Goal: Information Seeking & Learning: Learn about a topic

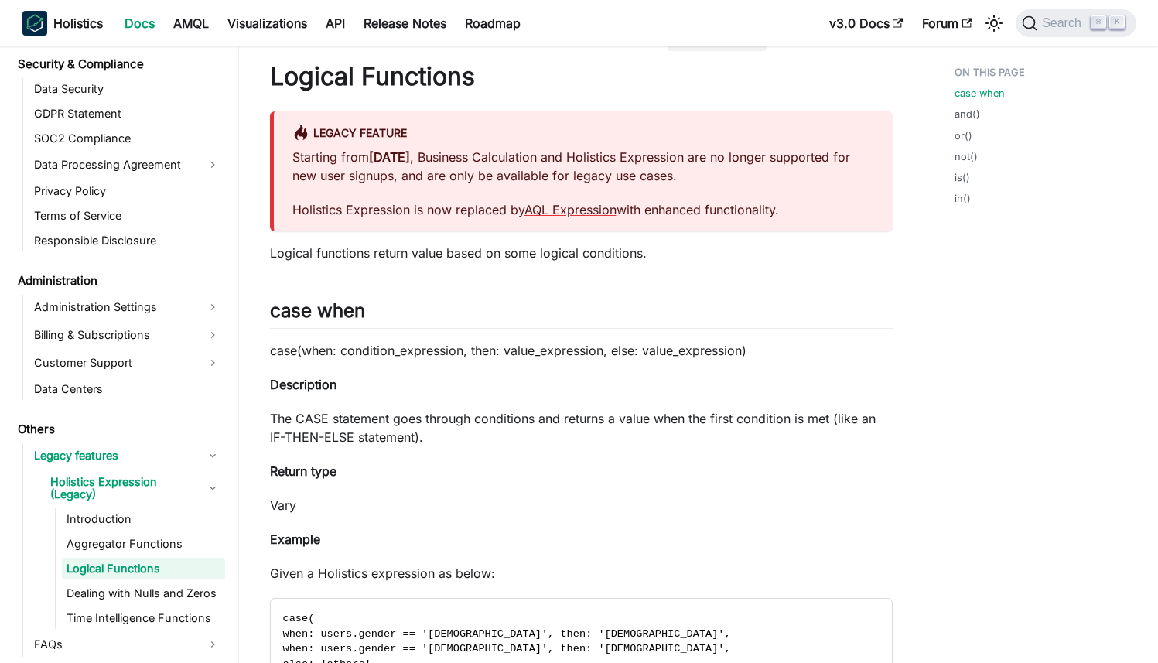
scroll to position [36, 0]
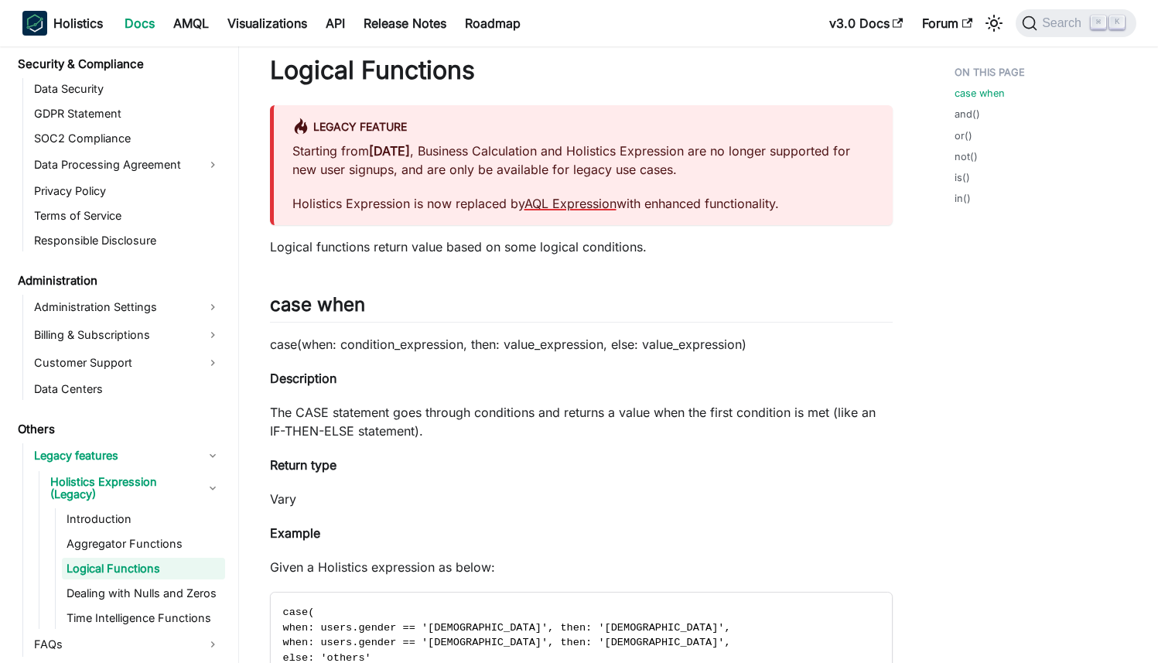
click at [584, 201] on link "AQL Expression" at bounding box center [570, 203] width 92 height 15
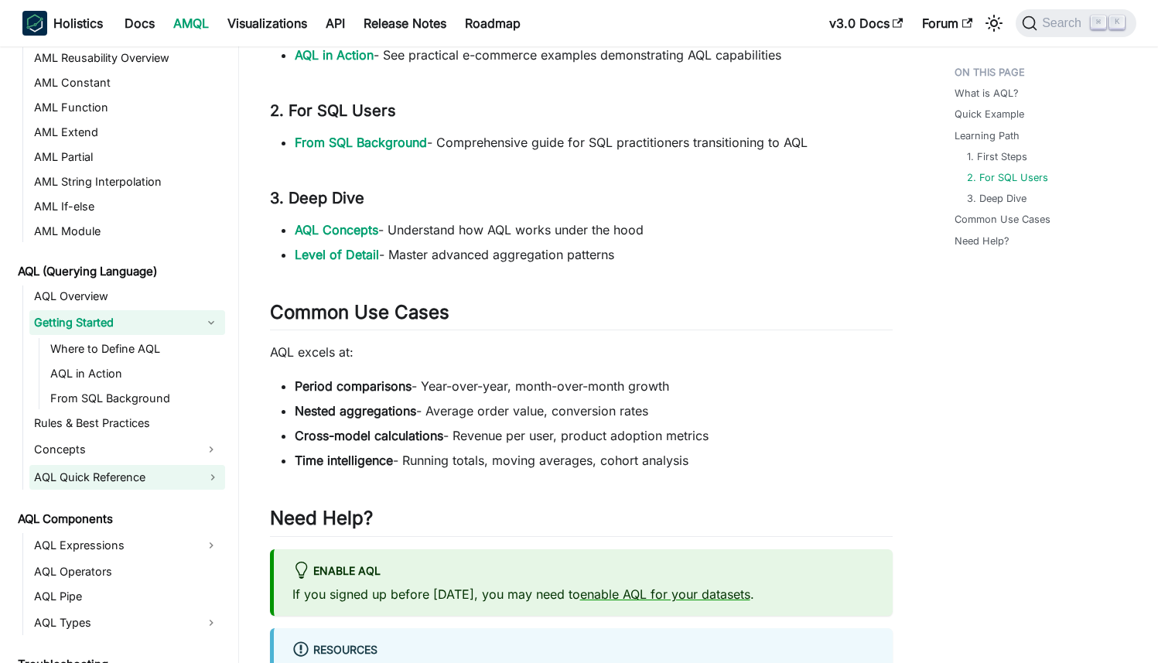
scroll to position [655, 0]
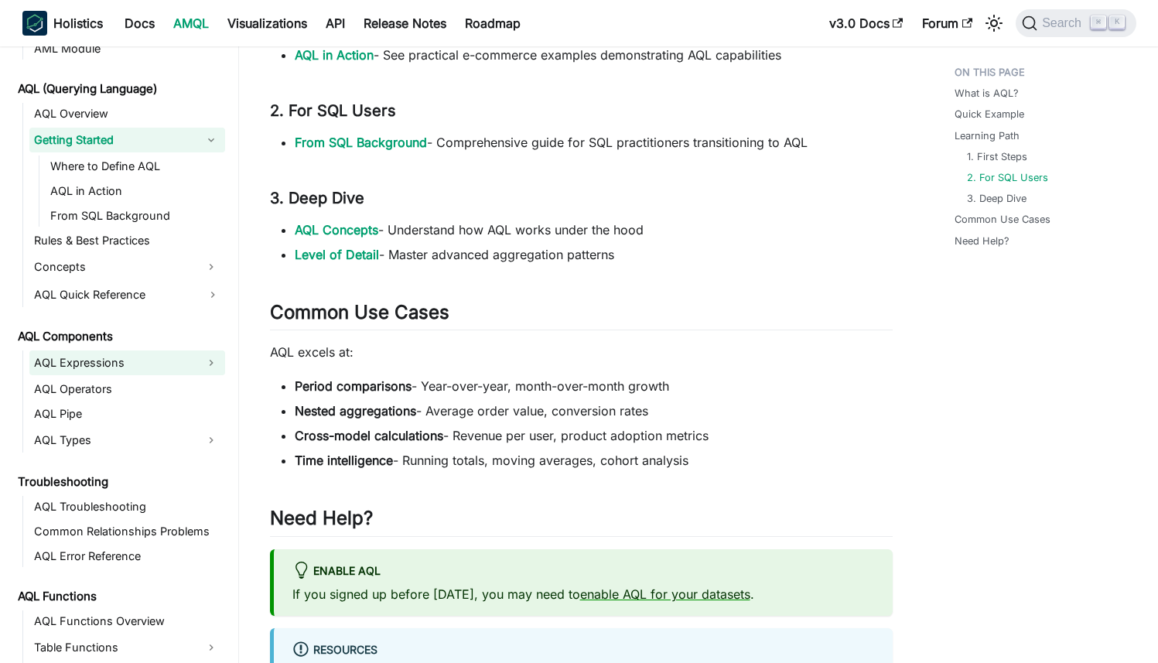
click at [131, 361] on link "AQL Expressions" at bounding box center [113, 362] width 168 height 25
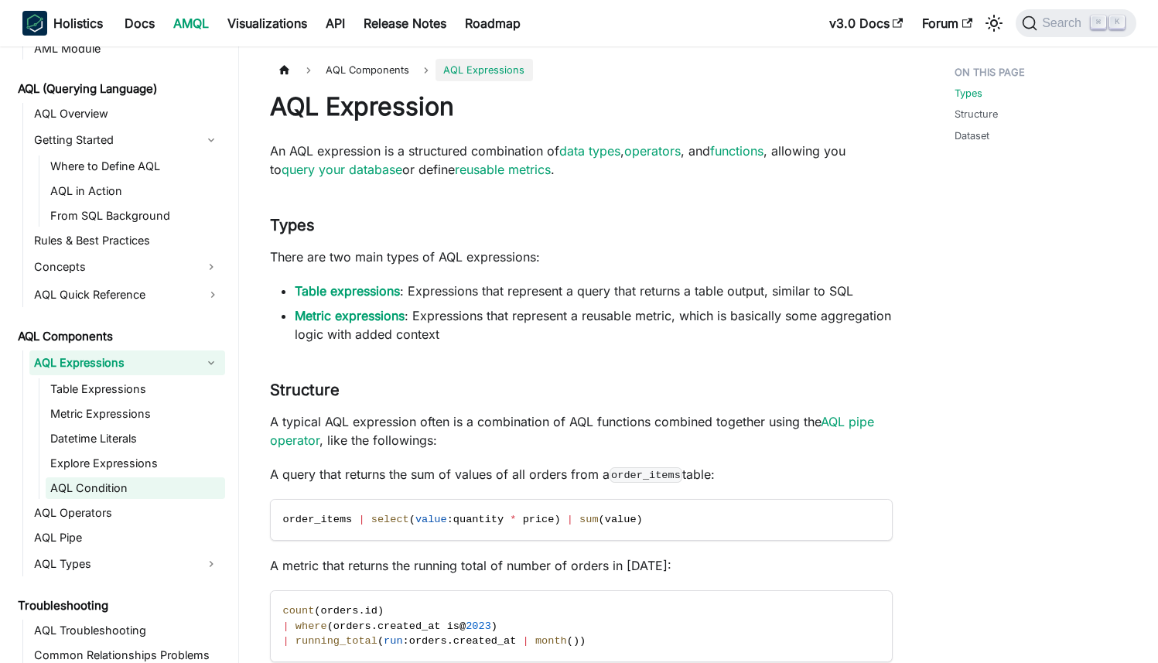
click at [105, 485] on link "AQL Condition" at bounding box center [135, 488] width 179 height 22
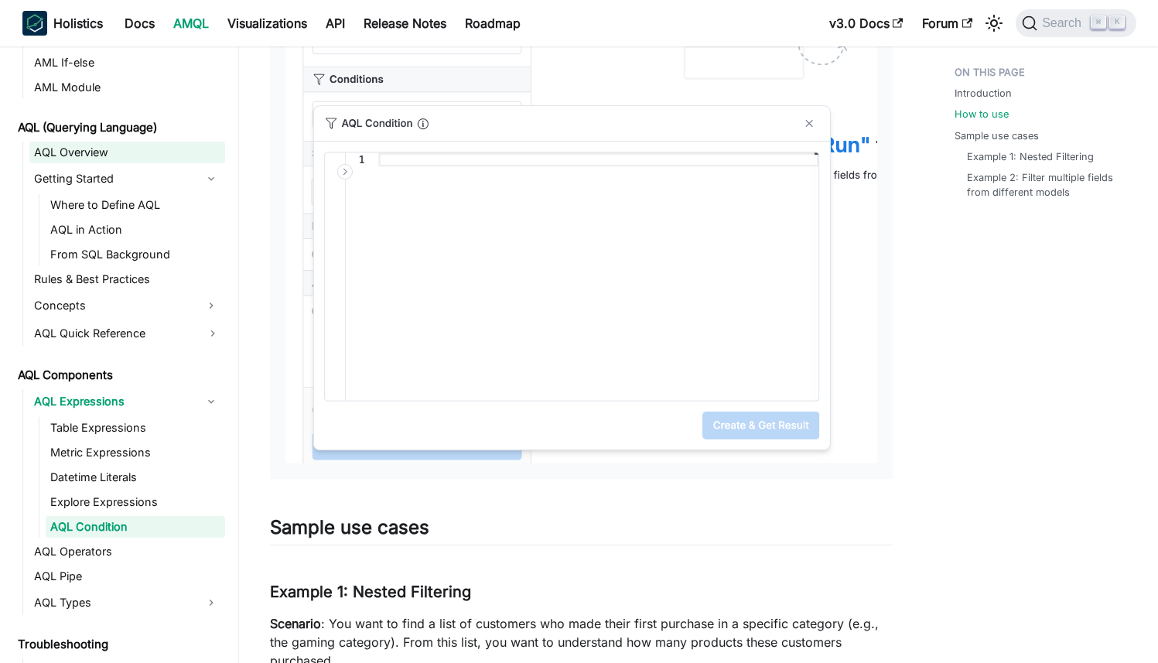
scroll to position [579, 0]
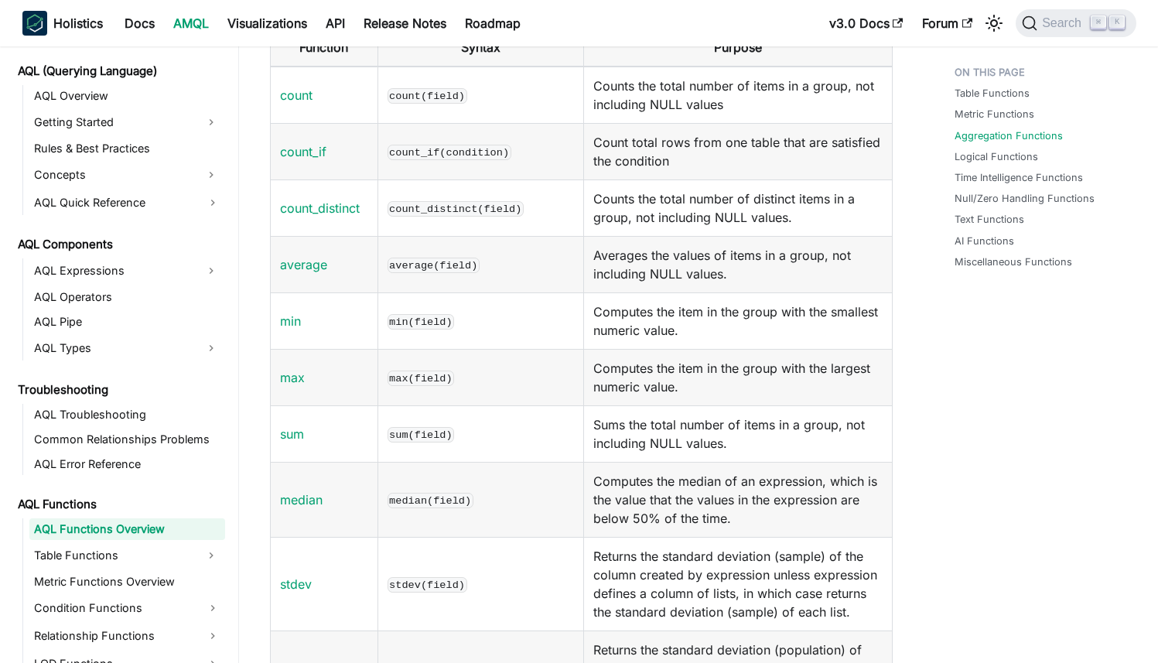
scroll to position [1896, 0]
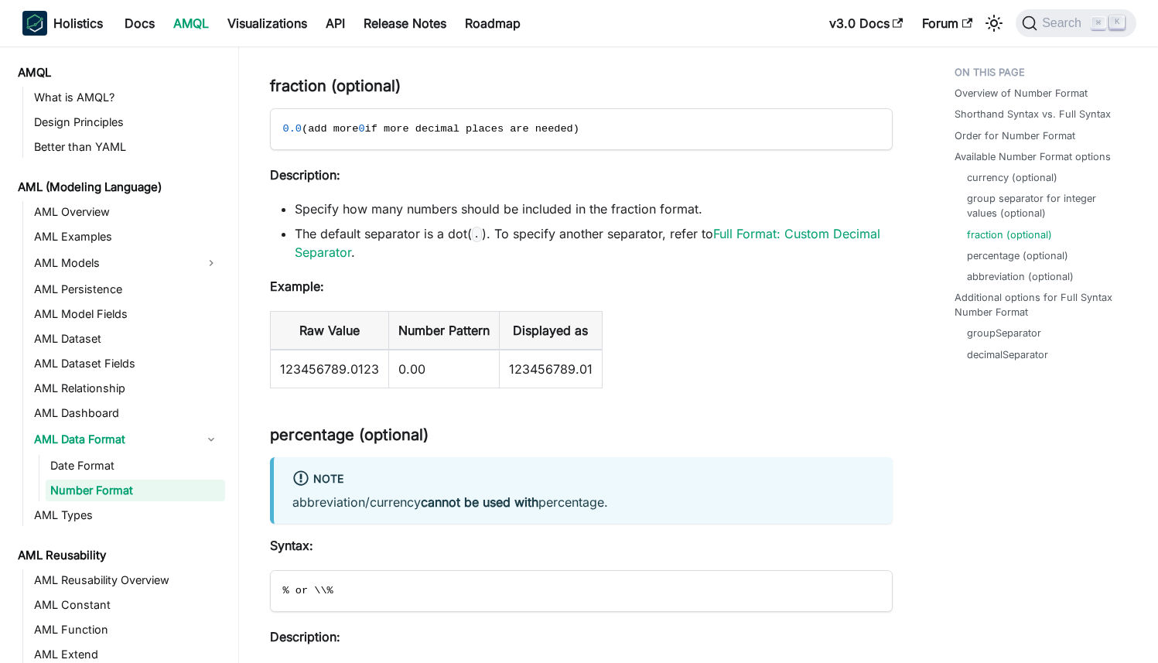
scroll to position [819, 0]
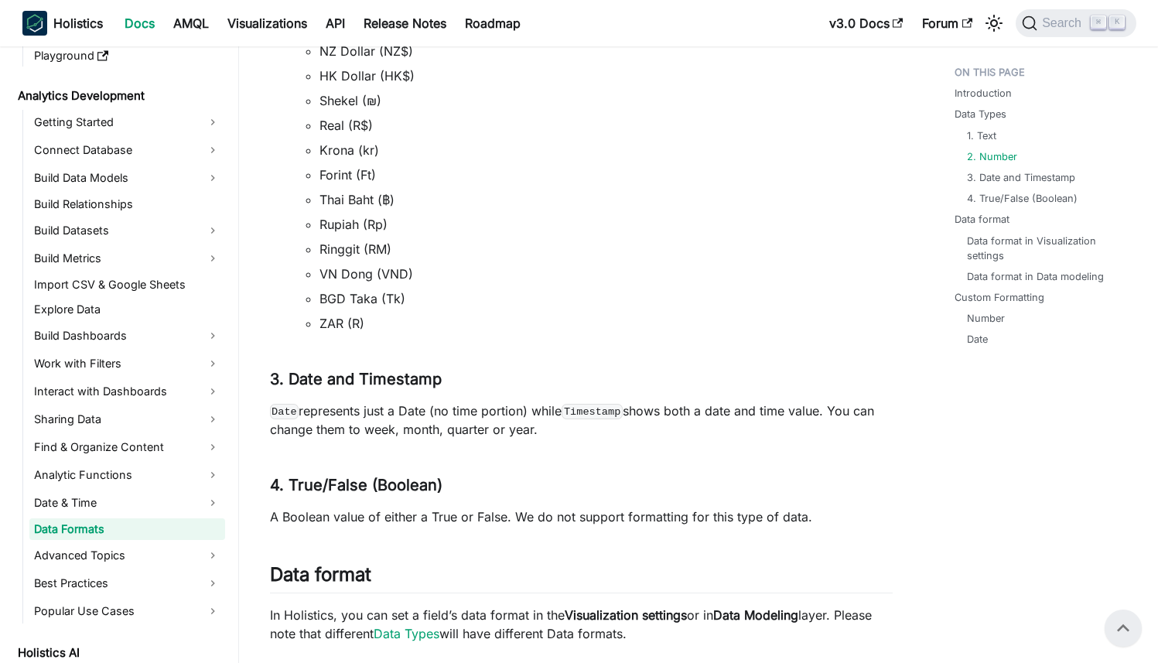
scroll to position [1487, 0]
drag, startPoint x: 265, startPoint y: 401, endPoint x: 534, endPoint y: 401, distance: 269.9
click at [534, 401] on p "Date represents just a Date (no time portion) while Timestamp shows both a date…" at bounding box center [581, 419] width 623 height 37
drag, startPoint x: 545, startPoint y: 411, endPoint x: 673, endPoint y: 411, distance: 127.6
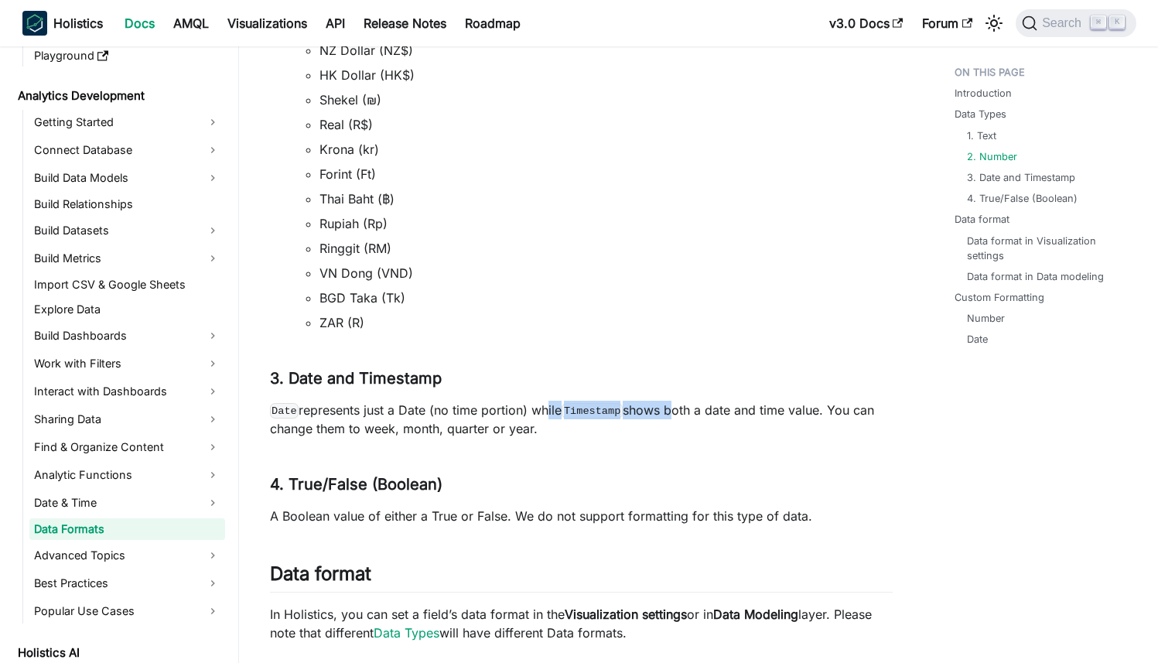
click at [675, 411] on p "Date represents just a Date (no time portion) while Timestamp shows both a date…" at bounding box center [581, 419] width 623 height 37
click at [673, 411] on p "Date represents just a Date (no time portion) while Timestamp shows both a date…" at bounding box center [581, 419] width 623 height 37
drag, startPoint x: 718, startPoint y: 414, endPoint x: 257, endPoint y: 405, distance: 461.1
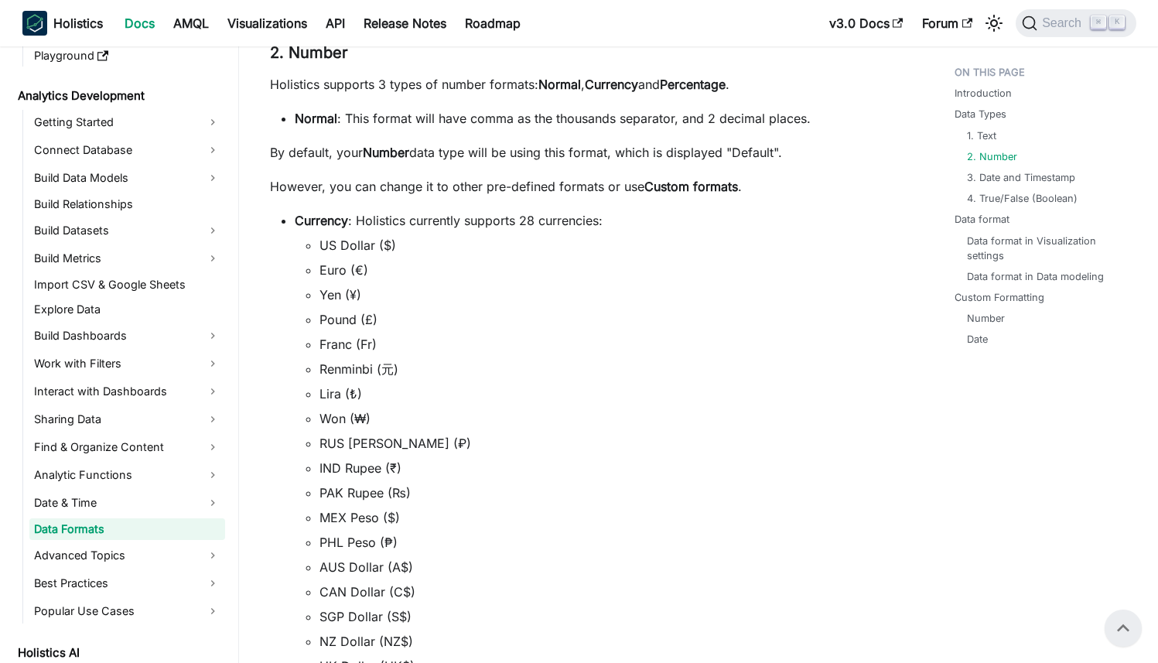
scroll to position [777, 0]
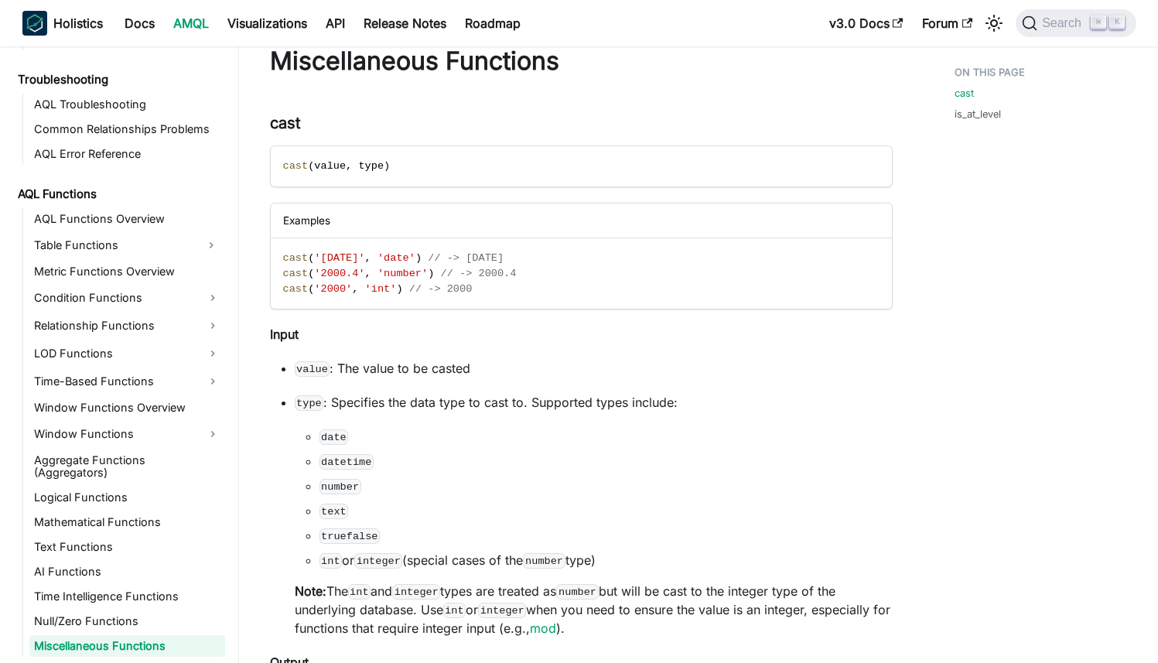
scroll to position [59, 0]
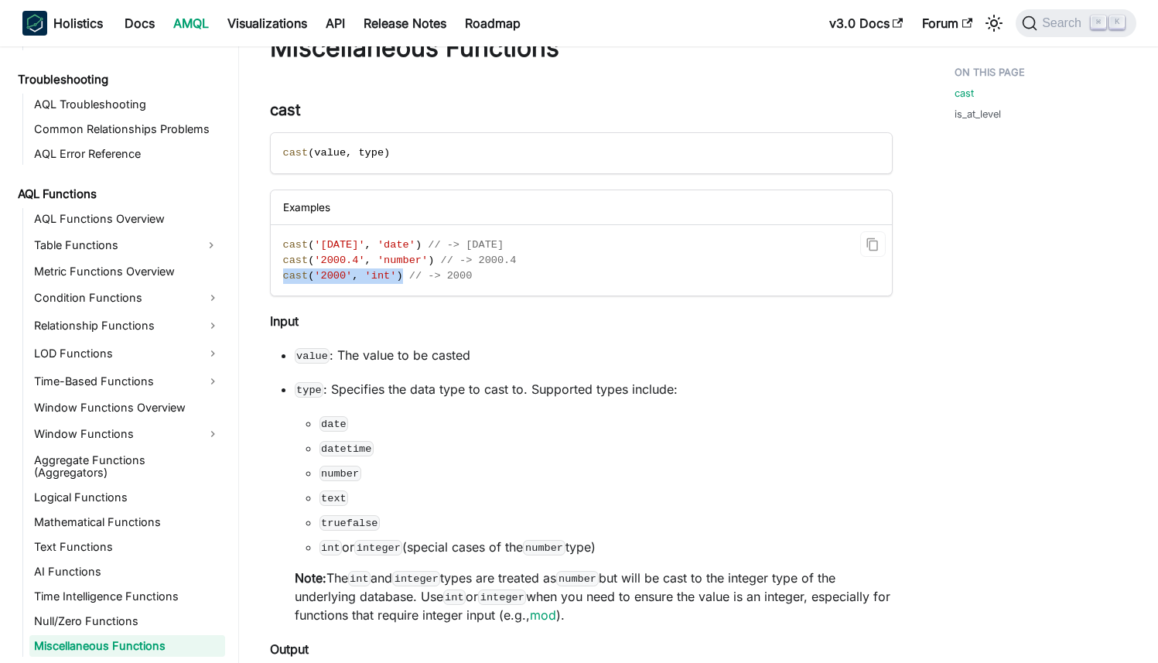
drag, startPoint x: 282, startPoint y: 273, endPoint x: 402, endPoint y: 275, distance: 120.7
click at [402, 275] on code "cast ( '2021-01-01' , 'date' ) // -> 2021-01-01 cast ( '2000.4' , 'number' ) //…" at bounding box center [580, 260] width 619 height 70
click at [346, 422] on code "date" at bounding box center [333, 423] width 29 height 15
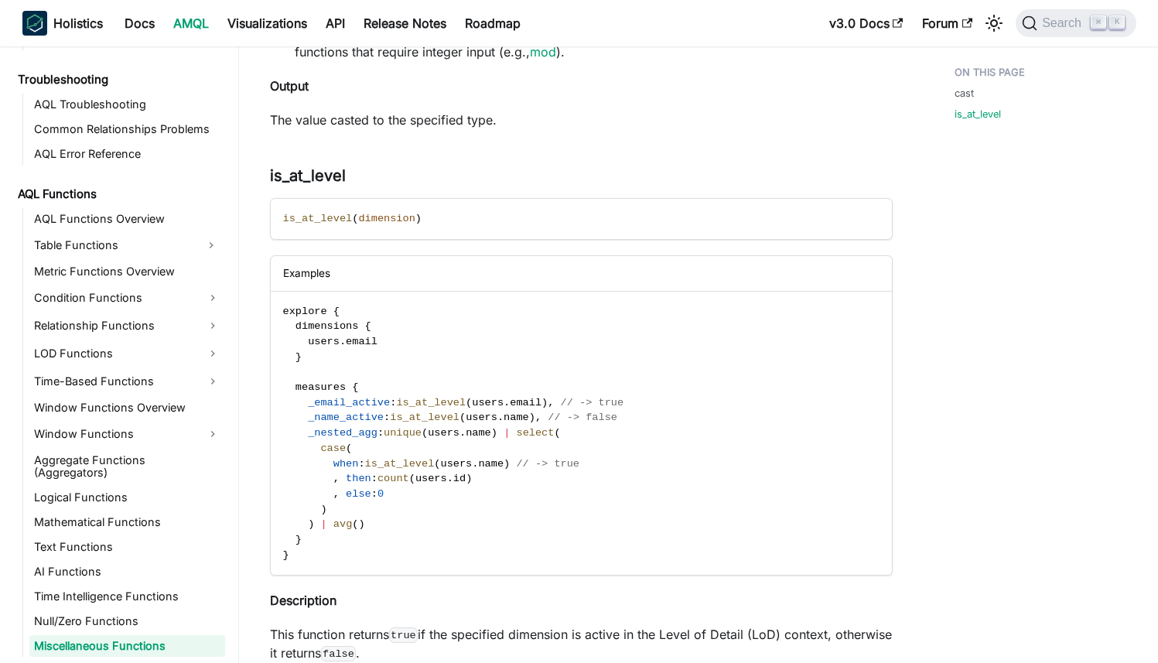
scroll to position [638, 0]
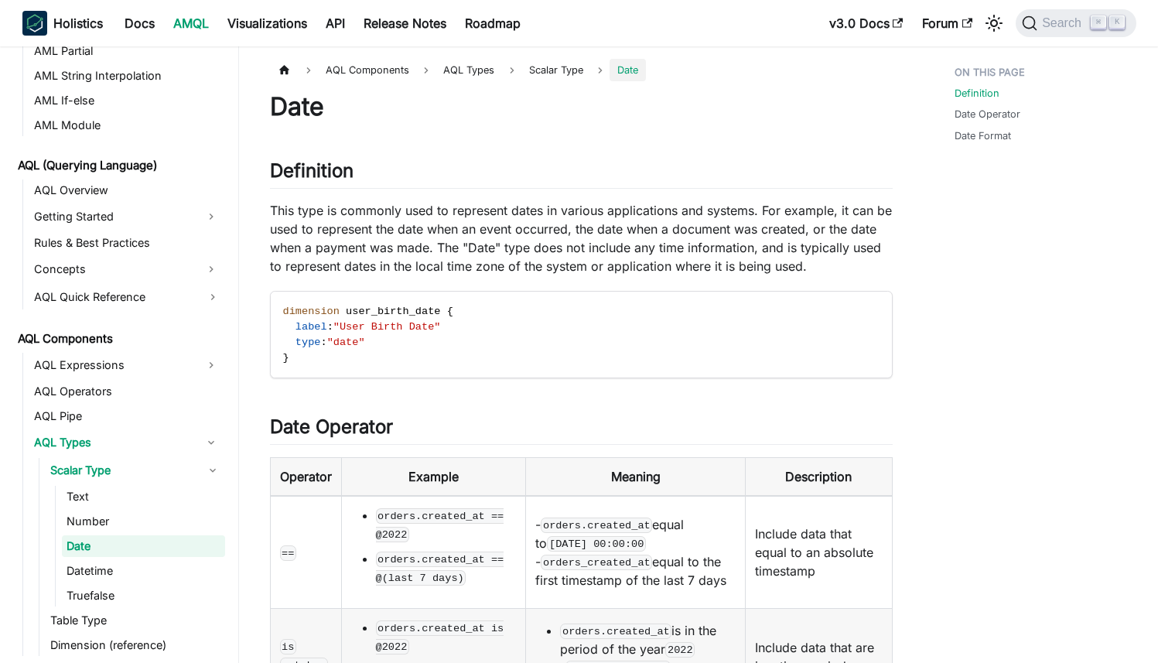
scroll to position [596, 0]
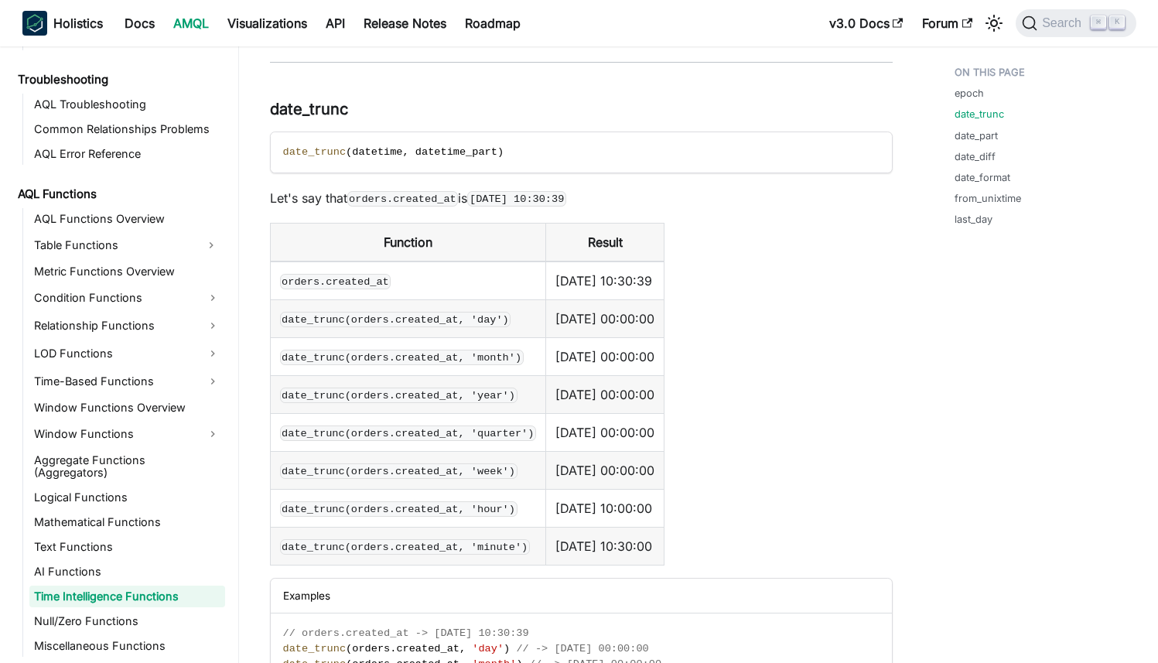
scroll to position [722, 0]
drag, startPoint x: 513, startPoint y: 316, endPoint x: 258, endPoint y: 316, distance: 254.5
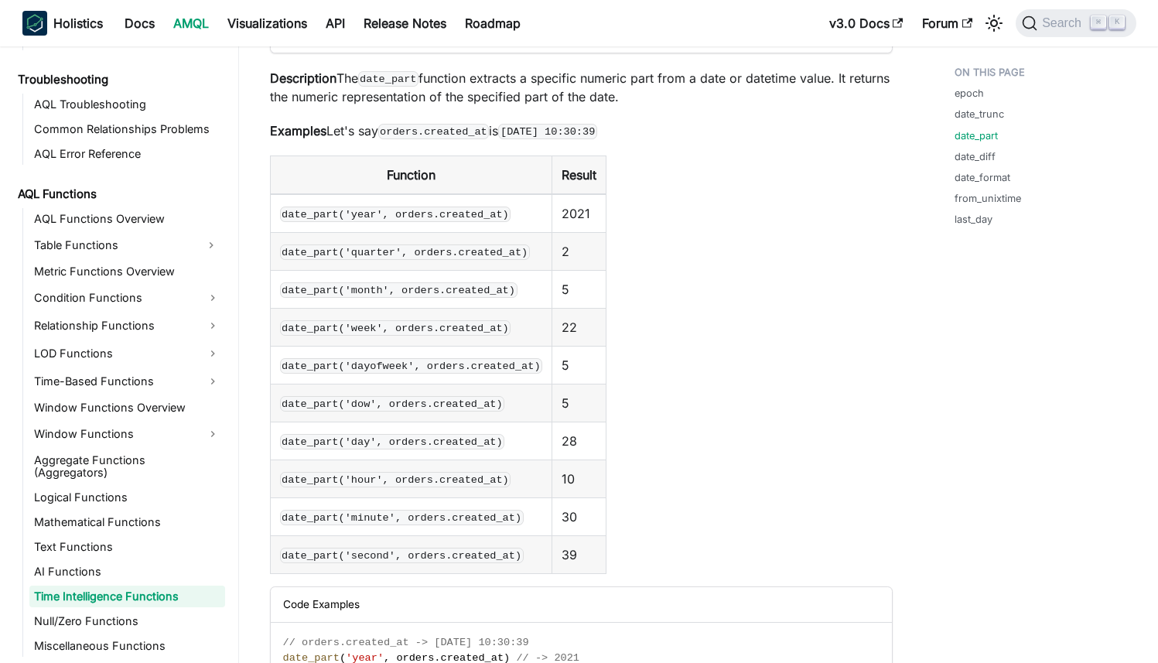
scroll to position [2220, 0]
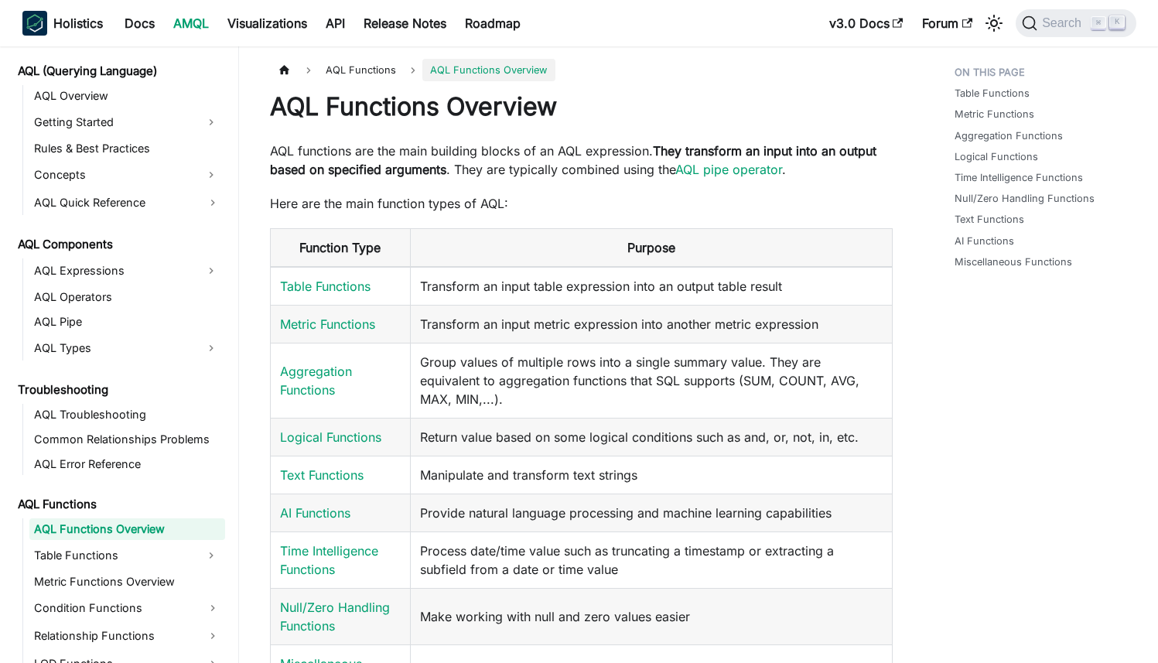
scroll to position [2582, 0]
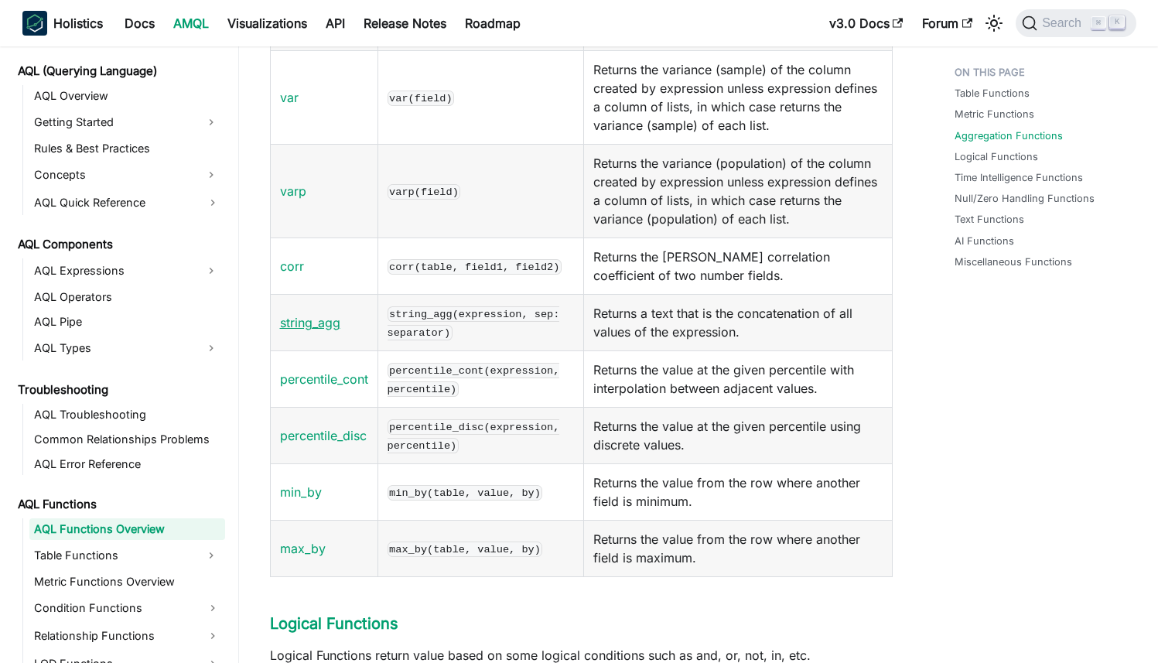
click at [315, 330] on link "string_agg" at bounding box center [310, 322] width 60 height 15
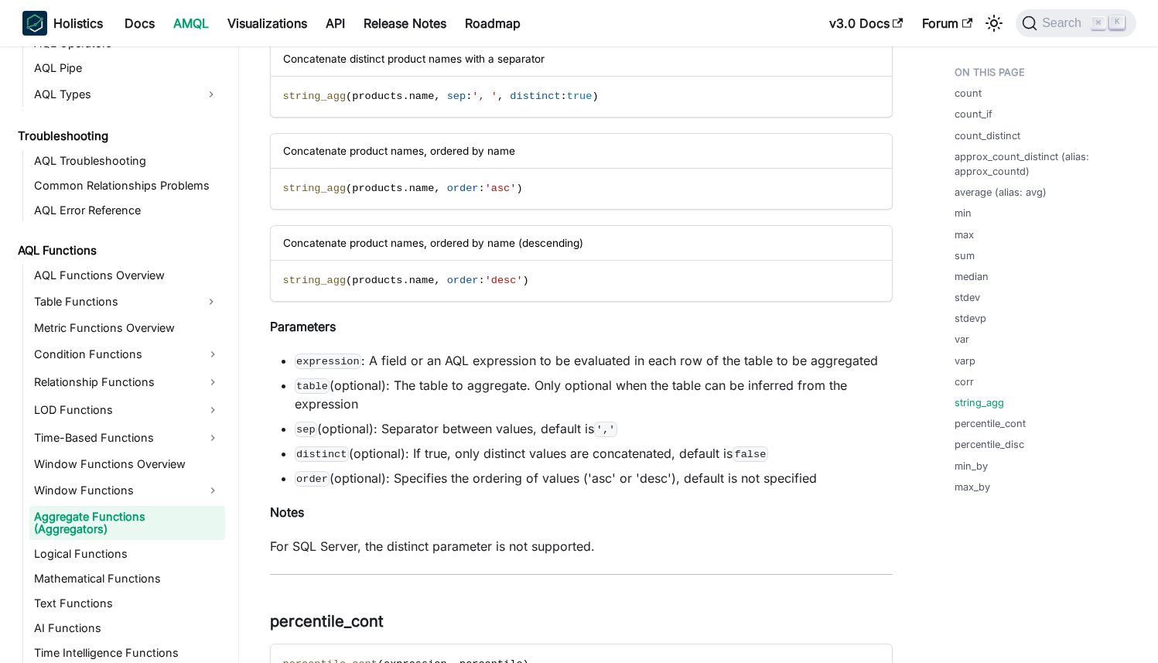
scroll to position [7002, 0]
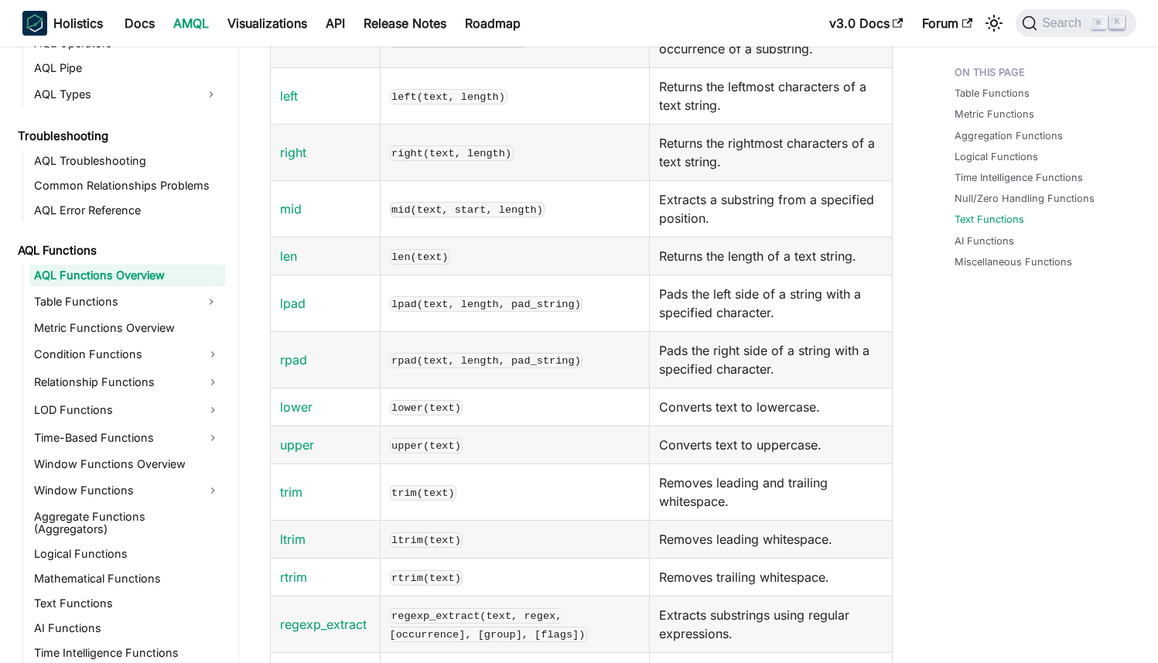
scroll to position [4954, 0]
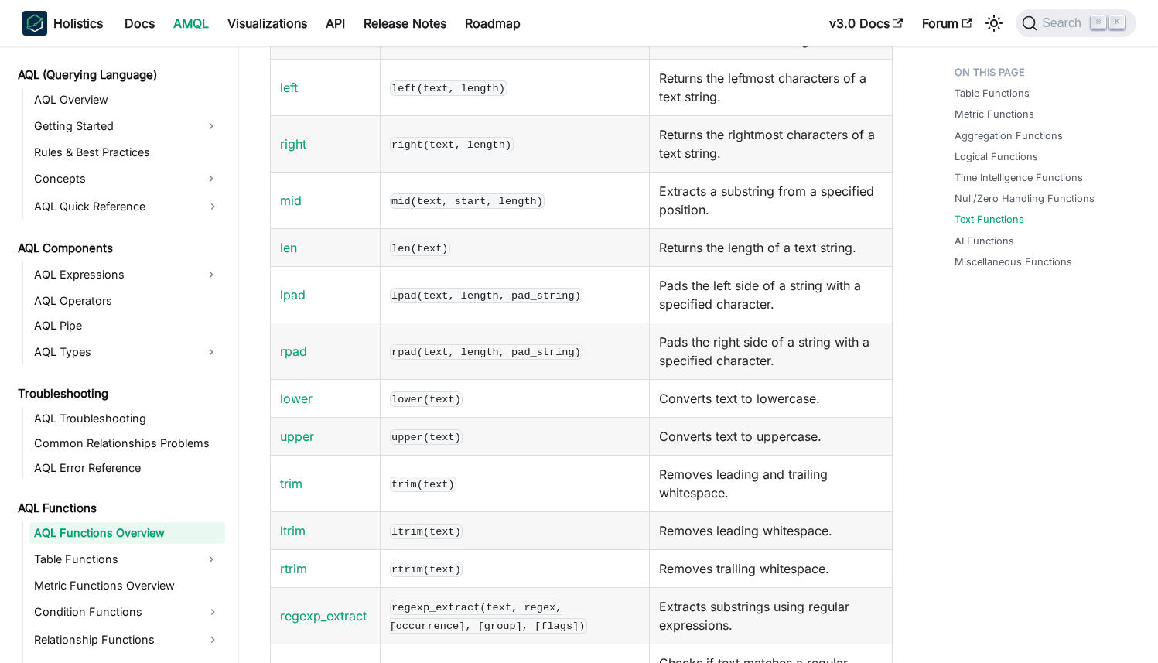
scroll to position [673, 0]
